Goal: Task Accomplishment & Management: Manage account settings

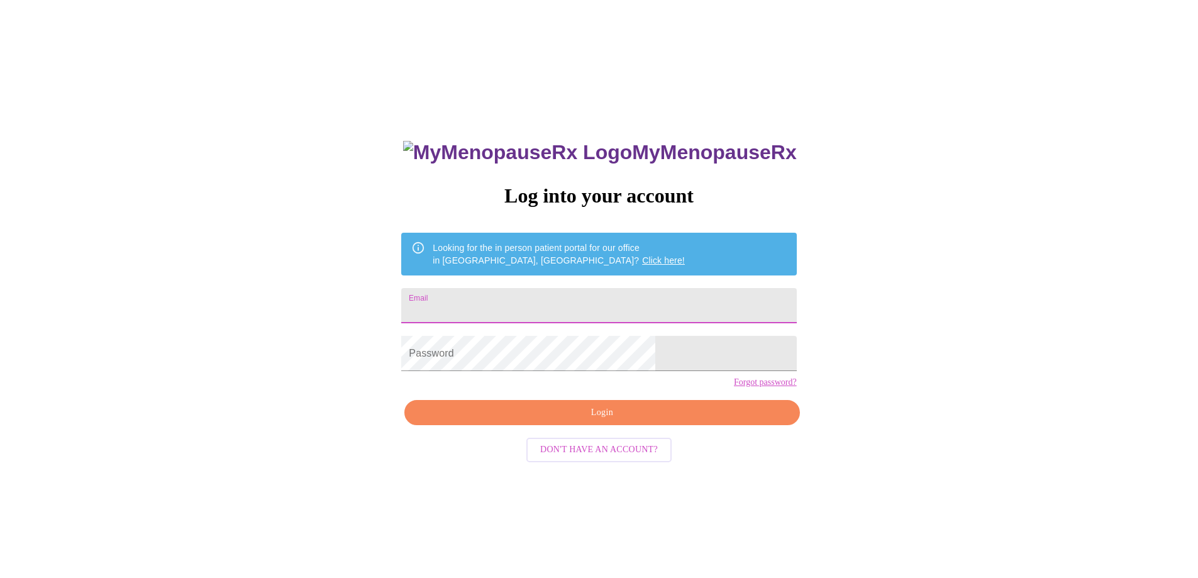
click at [545, 299] on input "Email" at bounding box center [598, 305] width 395 height 35
type input "[EMAIL_ADDRESS][DOMAIN_NAME]"
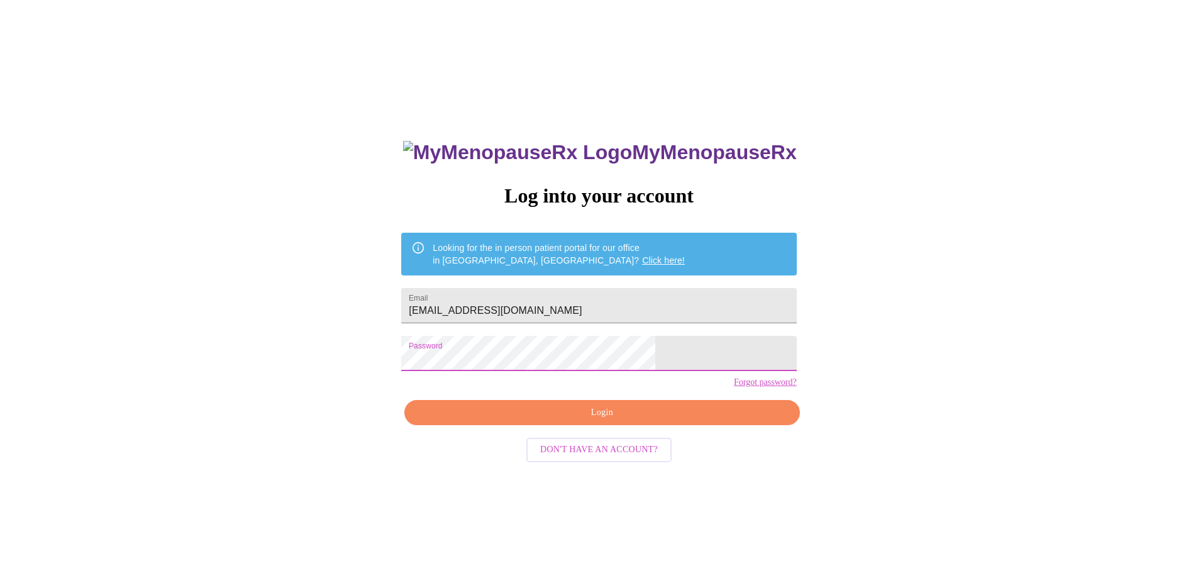
click at [599, 426] on button "Login" at bounding box center [601, 413] width 395 height 26
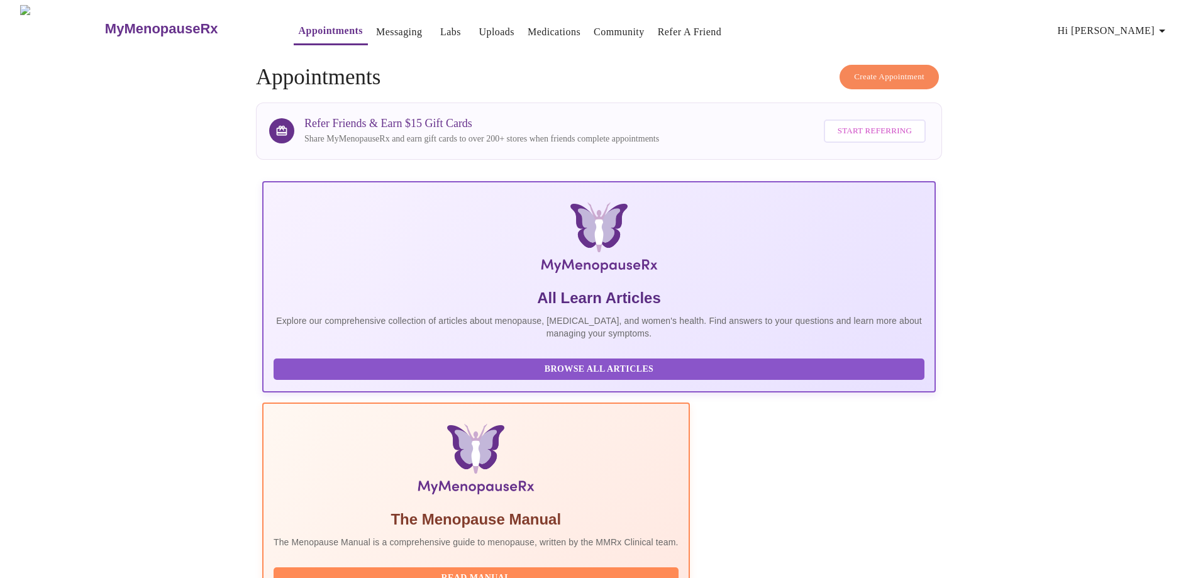
click at [386, 377] on span "Browse All Articles" at bounding box center [599, 370] width 626 height 16
